Goal: Ask a question: Seek information or help from site administrators or community

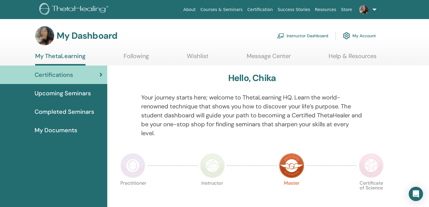
click at [58, 90] on span "Upcoming Seminars" at bounding box center [63, 93] width 56 height 9
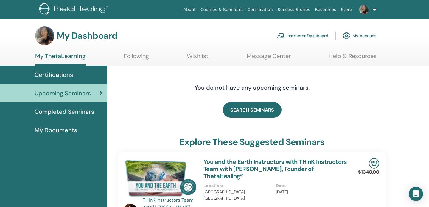
click at [60, 111] on span "Completed Seminars" at bounding box center [65, 111] width 60 height 9
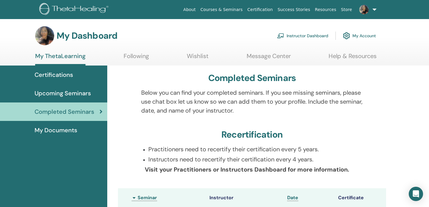
click at [59, 126] on span "My Documents" at bounding box center [56, 130] width 43 height 9
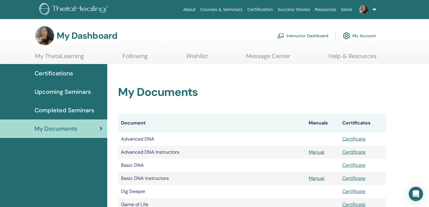
click at [354, 55] on link "Help & Resources" at bounding box center [353, 58] width 48 height 12
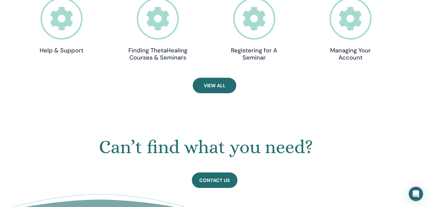
scroll to position [265, 0]
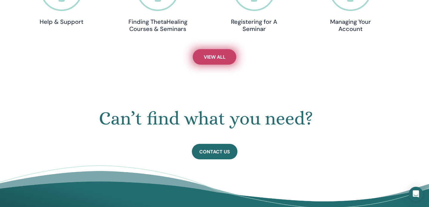
click at [210, 55] on span "View All" at bounding box center [215, 57] width 22 height 6
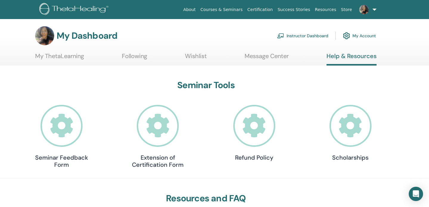
click at [249, 55] on link "Message Center" at bounding box center [267, 58] width 44 height 12
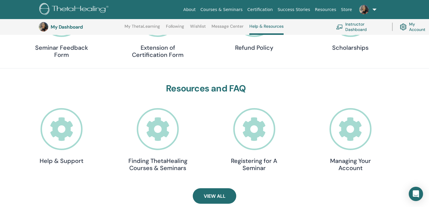
scroll to position [131, 0]
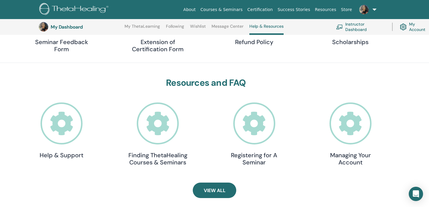
click at [72, 123] on icon at bounding box center [62, 124] width 42 height 42
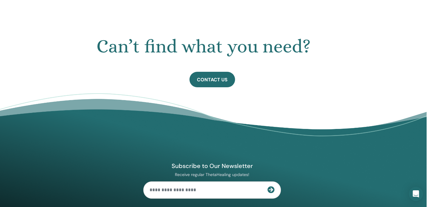
scroll to position [420, 2]
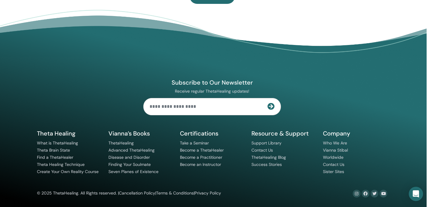
click at [168, 110] on input "text" at bounding box center [206, 106] width 124 height 17
type input "**********"
click at [271, 108] on icon at bounding box center [271, 106] width 7 height 7
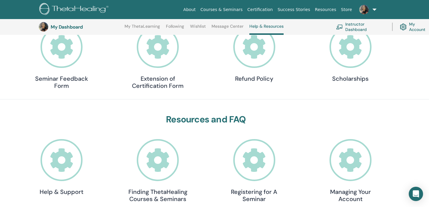
scroll to position [0, 0]
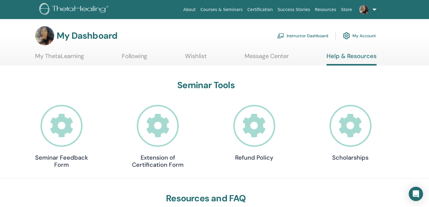
click at [76, 10] on img at bounding box center [74, 9] width 71 height 13
click at [308, 36] on link "Instructor Dashboard" at bounding box center [302, 35] width 51 height 13
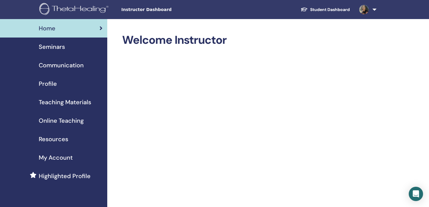
click at [54, 103] on span "Teaching Materials" at bounding box center [65, 102] width 52 height 9
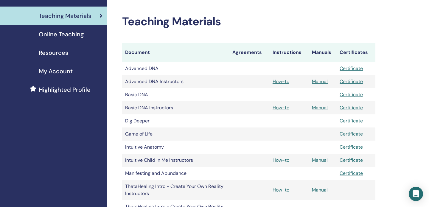
scroll to position [75, 0]
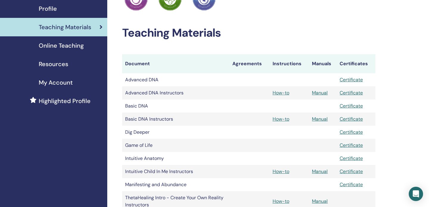
click at [60, 82] on span "My Account" at bounding box center [56, 82] width 34 height 9
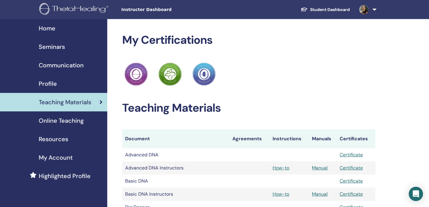
scroll to position [75, 0]
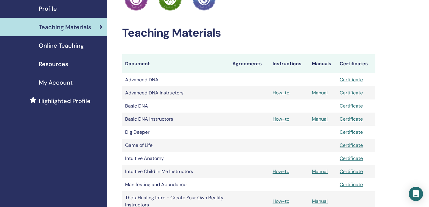
click at [51, 65] on span "Resources" at bounding box center [54, 64] width 30 height 9
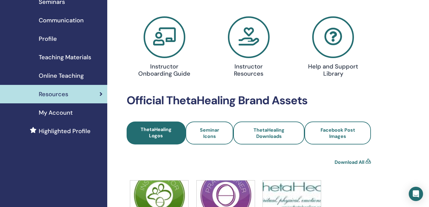
scroll to position [44, 0]
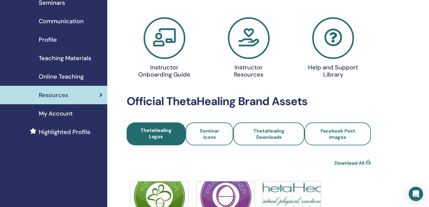
click at [243, 51] on icon at bounding box center [249, 38] width 42 height 42
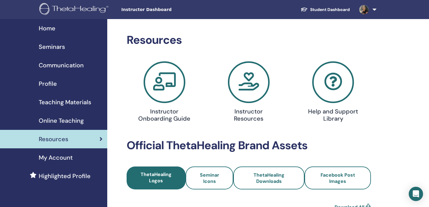
scroll to position [44, 0]
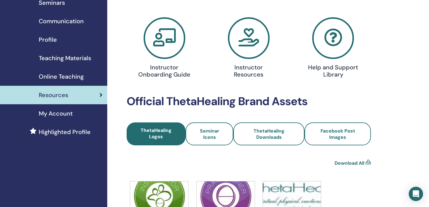
click at [159, 45] on icon at bounding box center [165, 38] width 42 height 42
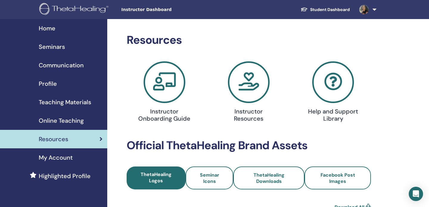
scroll to position [44, 0]
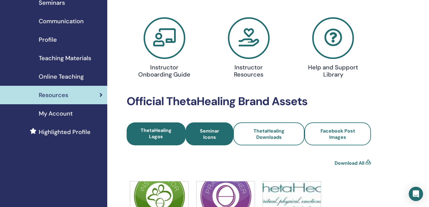
click at [217, 129] on span "Seminar Icons" at bounding box center [210, 134] width 32 height 13
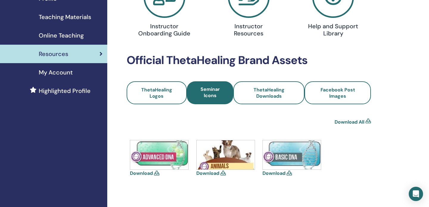
scroll to position [32, 0]
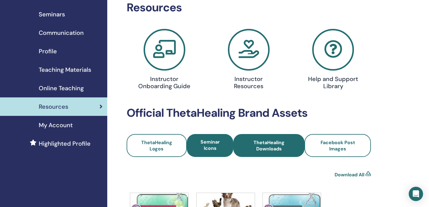
click at [280, 144] on span "ThetaHealing Downloads" at bounding box center [268, 146] width 55 height 13
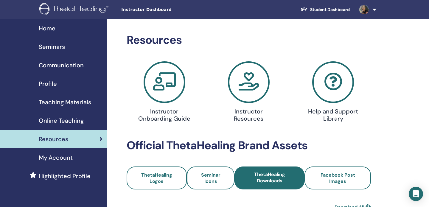
click at [168, 88] on icon at bounding box center [165, 82] width 42 height 42
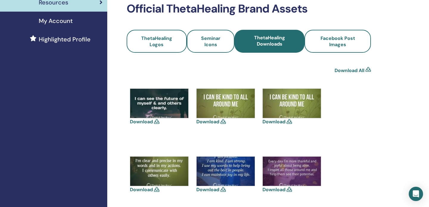
scroll to position [139, 0]
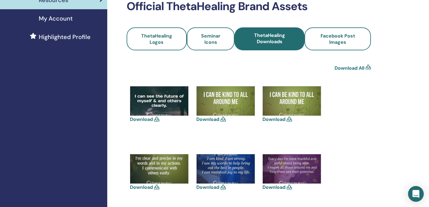
click at [418, 196] on icon "Open Intercom Messenger" at bounding box center [416, 194] width 7 height 8
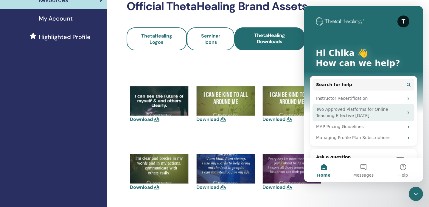
scroll to position [17, 0]
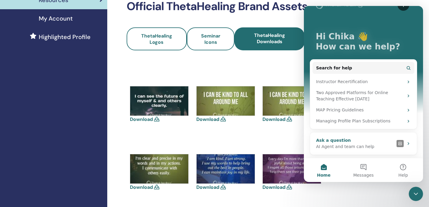
click at [380, 139] on div "Ask a question" at bounding box center [355, 140] width 78 height 6
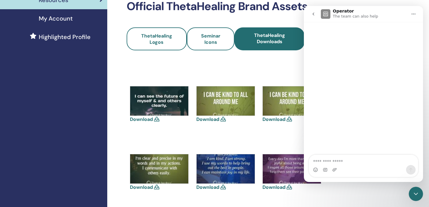
scroll to position [0, 0]
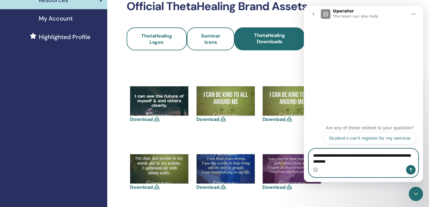
click at [368, 163] on textarea "**********" at bounding box center [363, 157] width 109 height 16
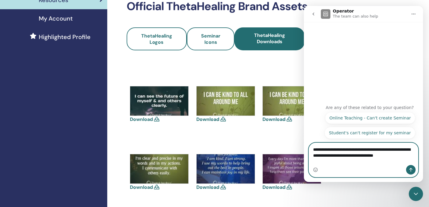
click at [388, 150] on textarea "**********" at bounding box center [363, 154] width 109 height 22
click at [351, 159] on textarea "**********" at bounding box center [363, 151] width 109 height 16
type textarea "**********"
click at [412, 171] on icon "Send a message…" at bounding box center [411, 170] width 5 height 5
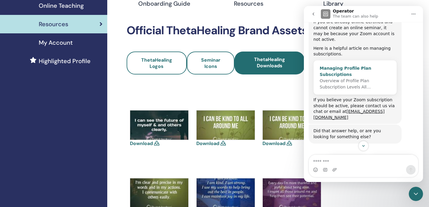
scroll to position [155, 0]
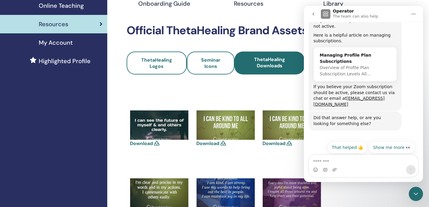
click at [381, 156] on button "Talk to a person 👤" at bounding box center [391, 162] width 48 height 12
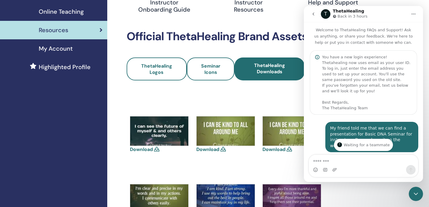
scroll to position [0, 0]
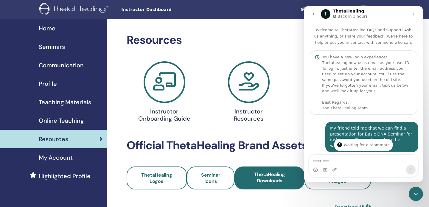
click at [261, 47] on h2 "Resources" at bounding box center [249, 40] width 244 height 14
click at [312, 15] on icon "go back" at bounding box center [313, 14] width 5 height 5
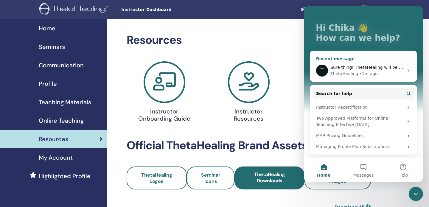
scroll to position [25, 0]
click at [211, 15] on div "Student Dashboard CM [PERSON_NAME] My ThetaLearning My ThetaHealers My Seminars…" at bounding box center [304, 9] width 186 height 19
click at [6, 46] on div "Seminars" at bounding box center [54, 46] width 98 height 9
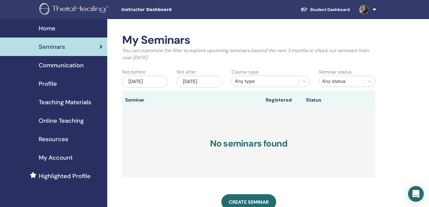
click at [417, 193] on icon "Open Intercom Messenger" at bounding box center [416, 194] width 7 height 8
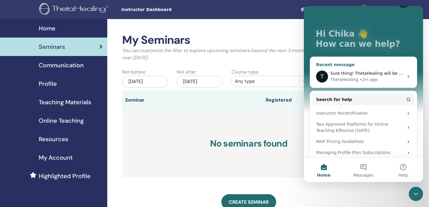
scroll to position [25, 0]
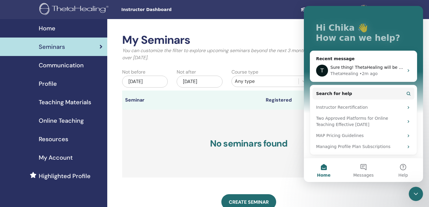
click at [250, 9] on div "Student Dashboard CM [PERSON_NAME] My ThetaLearning My ThetaHealers My Seminars…" at bounding box center [304, 9] width 186 height 19
click at [414, 193] on icon "Close Intercom Messenger" at bounding box center [416, 194] width 4 height 2
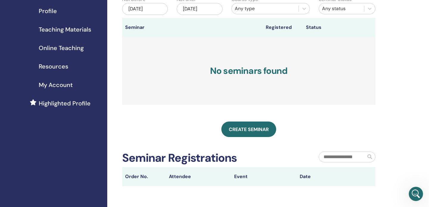
scroll to position [0, 0]
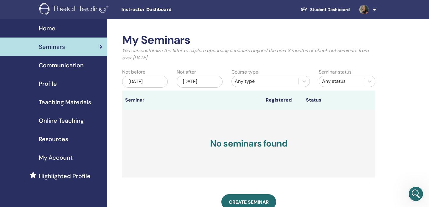
click at [74, 140] on div "Resources" at bounding box center [54, 139] width 98 height 9
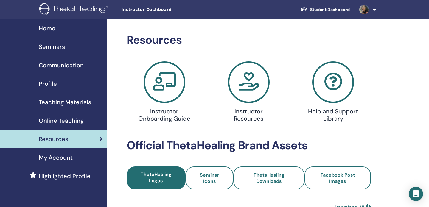
click at [370, 11] on span at bounding box center [364, 9] width 14 height 5
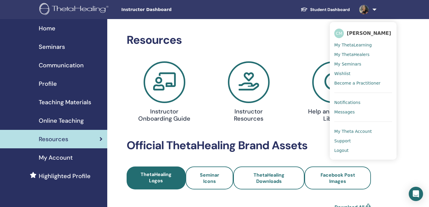
click at [346, 113] on span "Messages" at bounding box center [344, 111] width 21 height 5
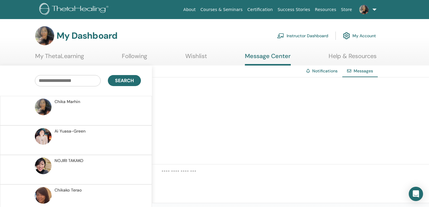
click at [363, 6] on img at bounding box center [364, 10] width 10 height 10
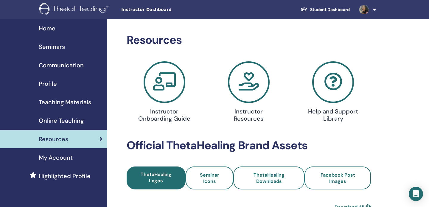
click at [146, 11] on span "Instructor Dashboard" at bounding box center [165, 10] width 89 height 6
click at [146, 9] on span "Instructor Dashboard" at bounding box center [165, 10] width 89 height 6
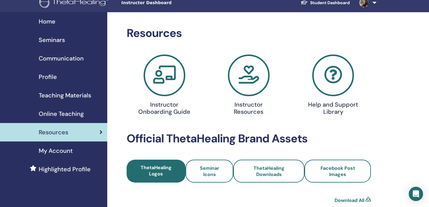
scroll to position [4, 0]
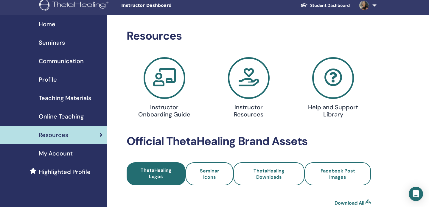
click at [49, 79] on span "Profile" at bounding box center [48, 79] width 18 height 9
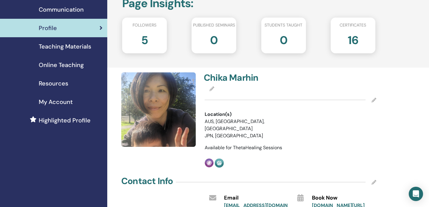
scroll to position [54, 0]
